Goal: Find specific page/section: Find specific page/section

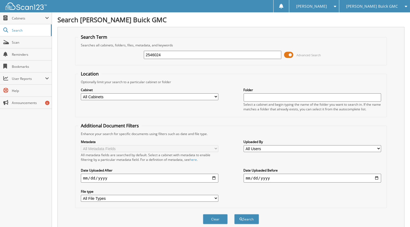
type input "2546024"
click at [234, 214] on button "Search" at bounding box center [246, 219] width 25 height 10
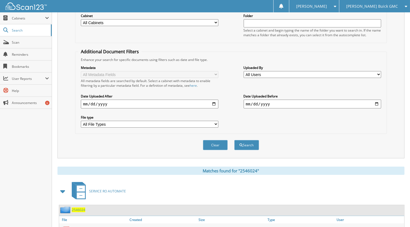
scroll to position [95, 0]
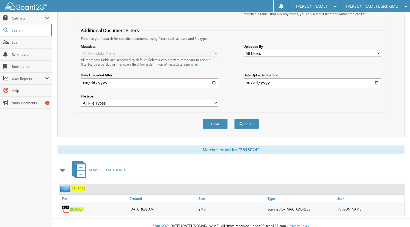
click at [75, 207] on span "2546024" at bounding box center [76, 209] width 13 height 5
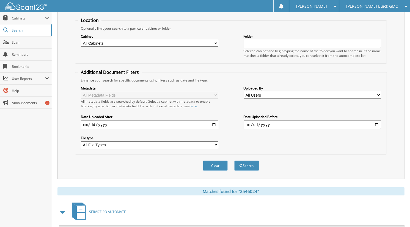
scroll to position [0, 0]
